Goal: Find specific page/section: Find specific page/section

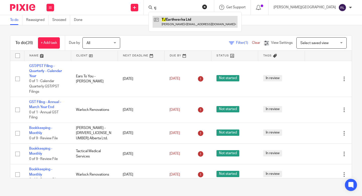
type input "tj"
click at [235, 23] on link at bounding box center [195, 22] width 85 height 12
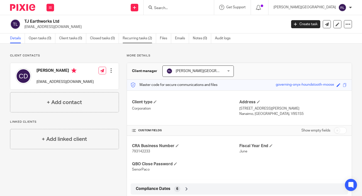
click at [147, 39] on link "Recurring tasks (2)" at bounding box center [139, 38] width 33 height 10
